Goal: Navigation & Orientation: Find specific page/section

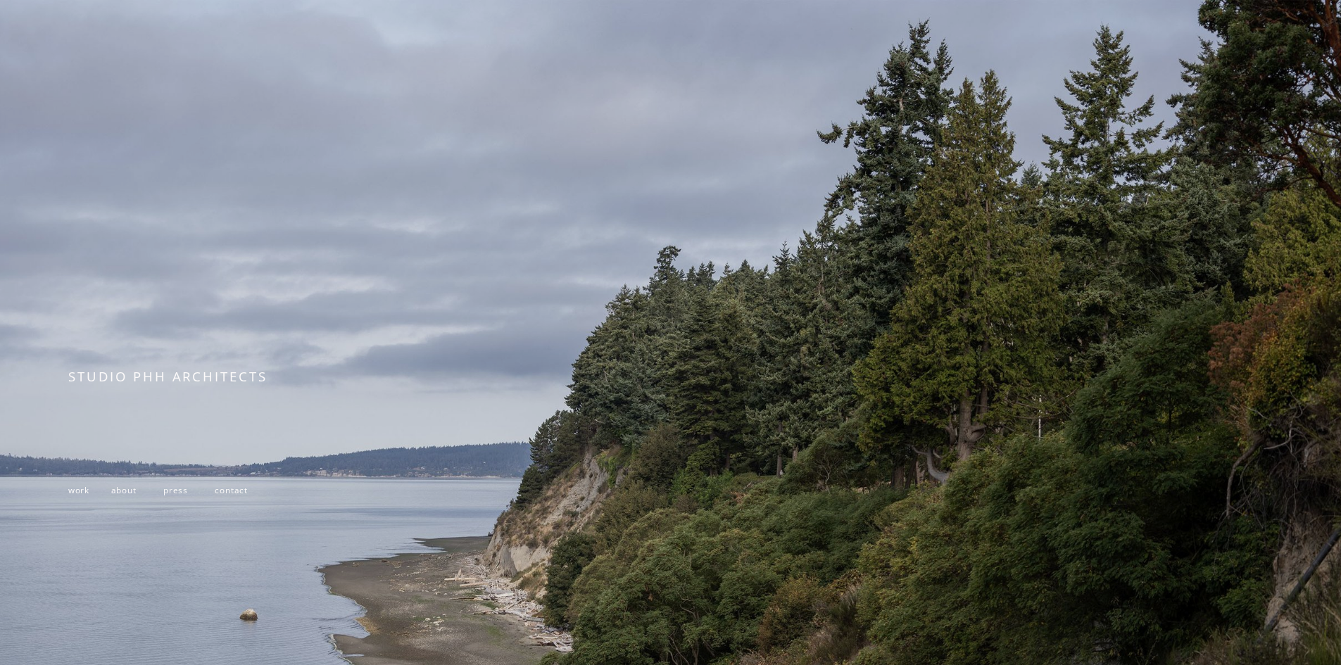
click at [235, 491] on span "contact" at bounding box center [231, 489] width 33 height 11
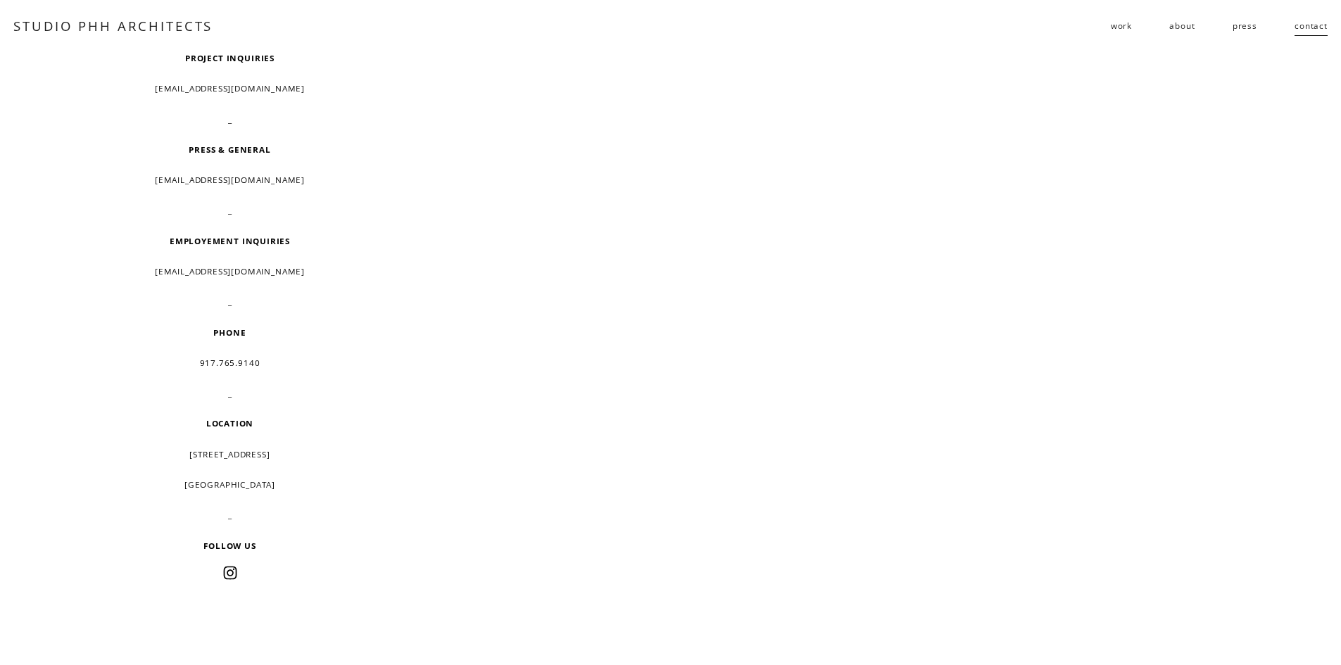
scroll to position [70, 0]
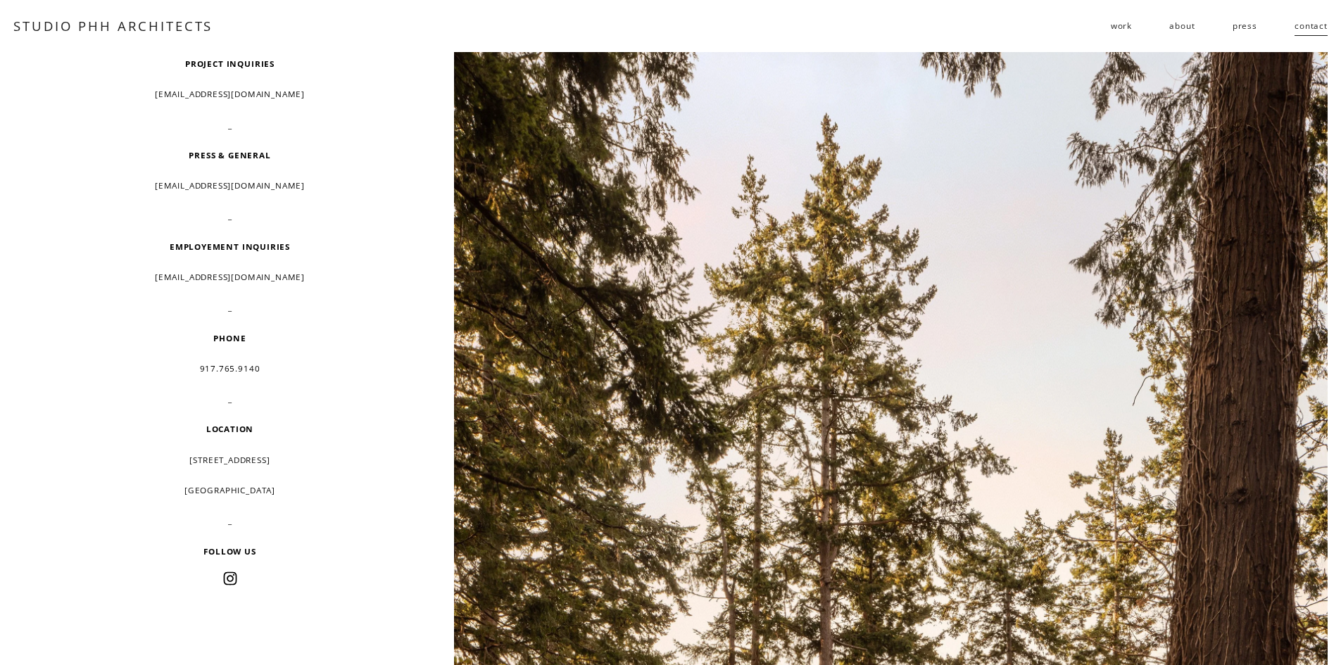
click at [1180, 30] on link "about" at bounding box center [1181, 26] width 25 height 23
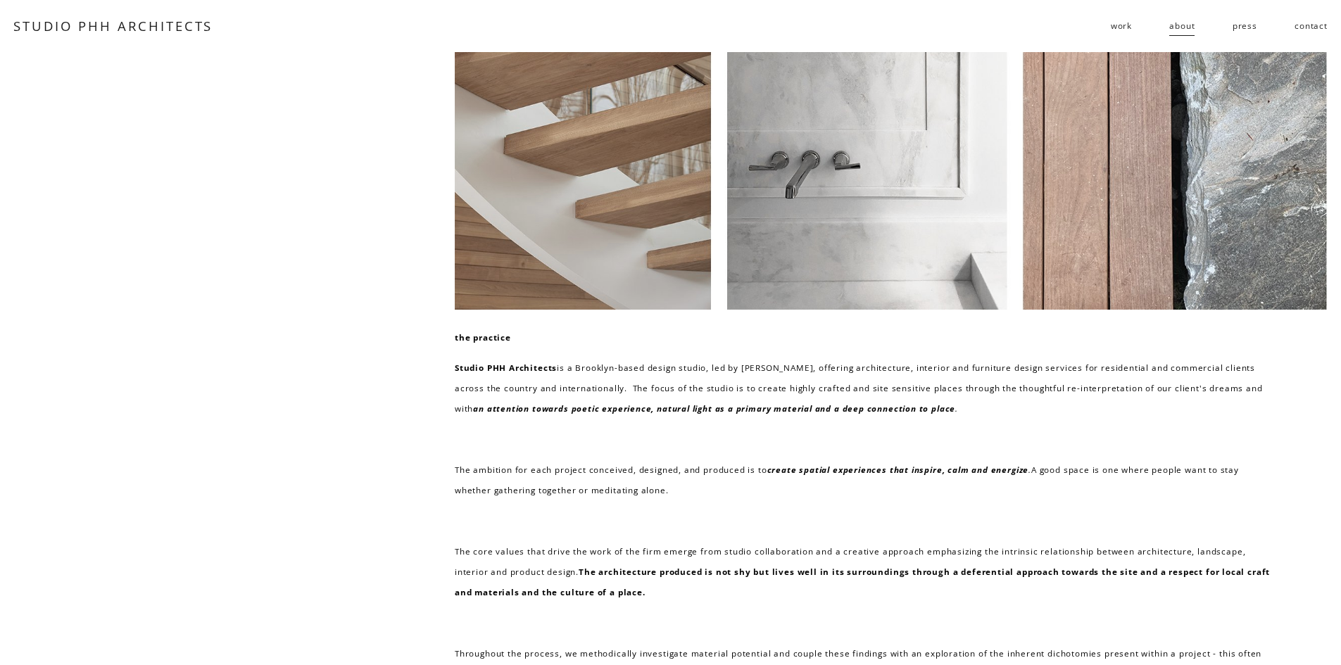
click at [1118, 22] on span "work" at bounding box center [1121, 25] width 21 height 20
click at [0, 0] on span "residential" at bounding box center [0, 0] width 0 height 0
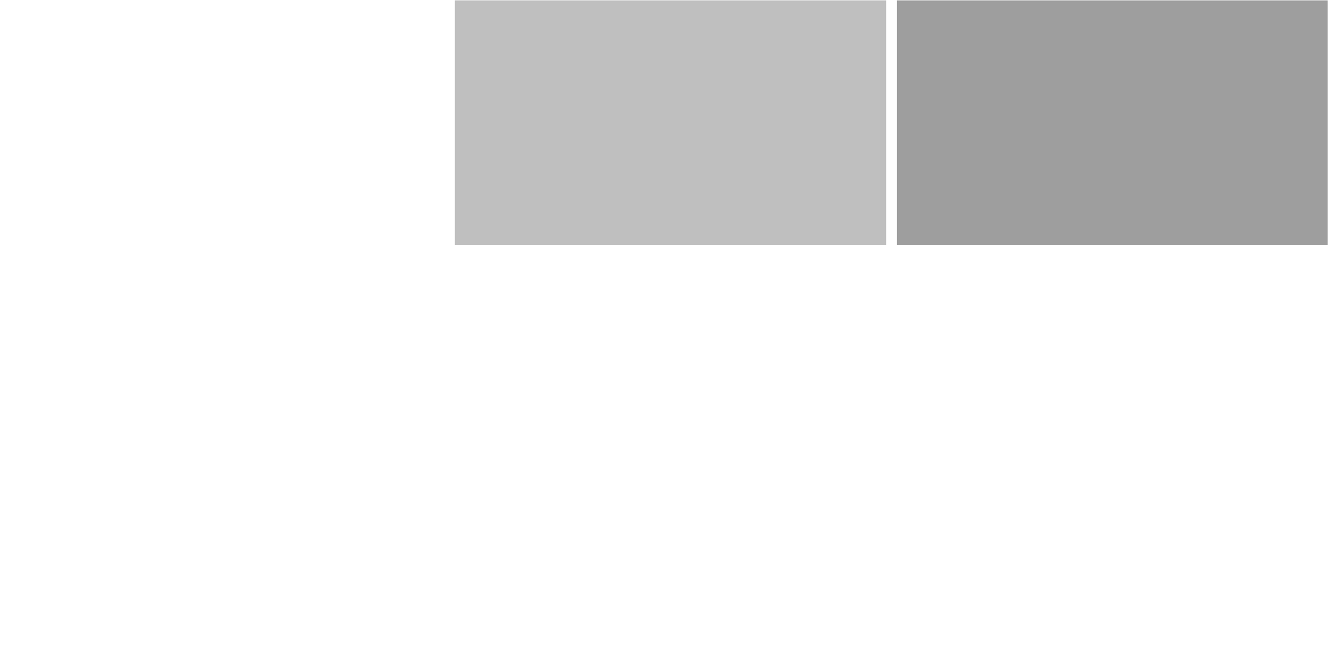
scroll to position [2534, 0]
